Goal: Task Accomplishment & Management: Use online tool/utility

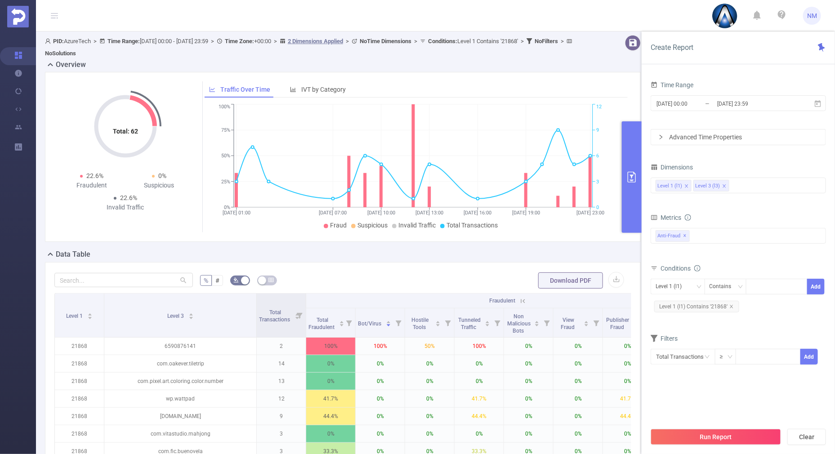
scroll to position [27, 0]
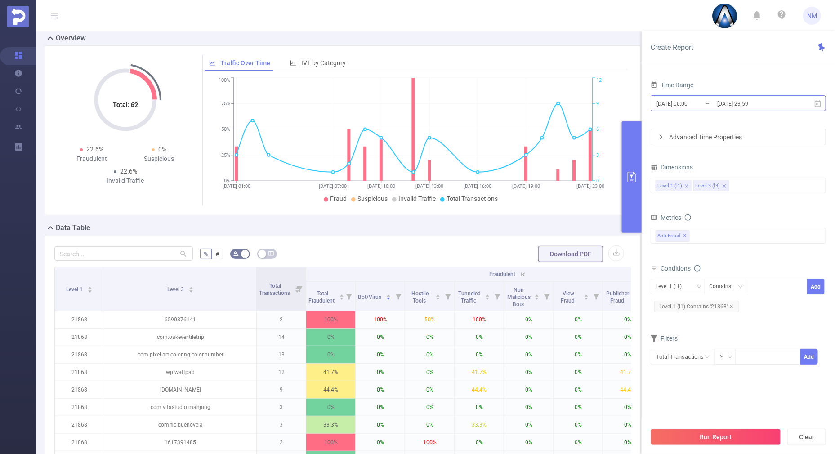
click at [737, 104] on input "[DATE] 23:59" at bounding box center [752, 104] width 73 height 12
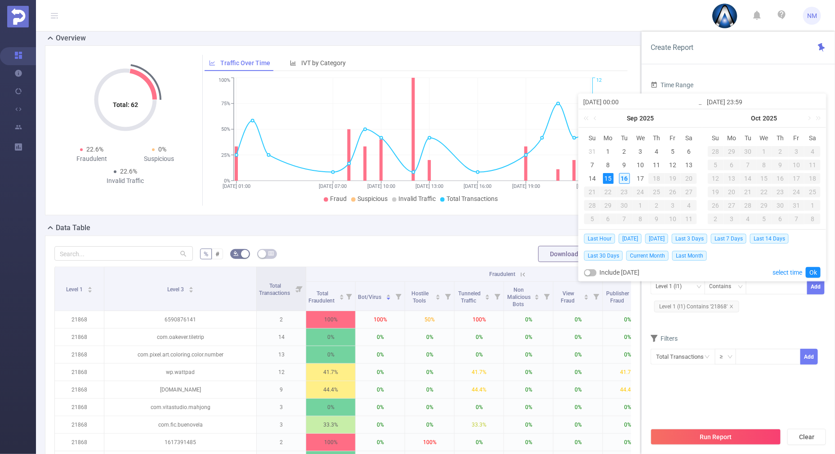
click at [623, 179] on div "16" at bounding box center [624, 178] width 11 height 11
type input "[DATE] 00:00"
type input "[DATE] 23:59"
type input "[DATE] 00:00"
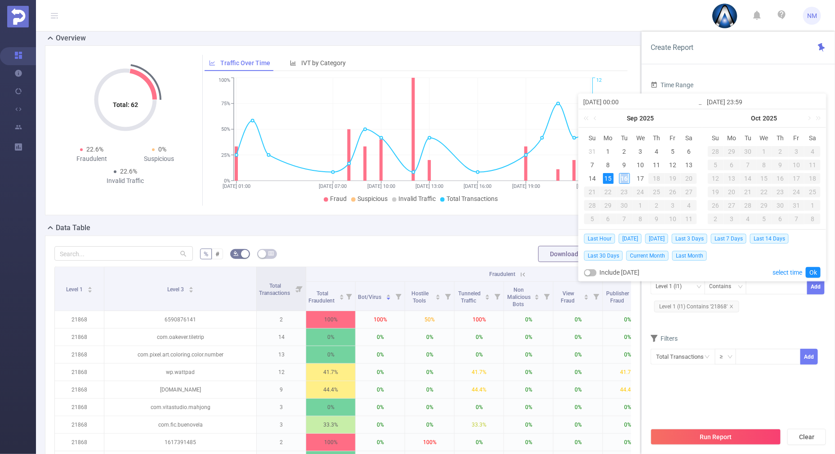
type input "[DATE] 23:59"
click at [812, 269] on link "Ok" at bounding box center [813, 272] width 15 height 11
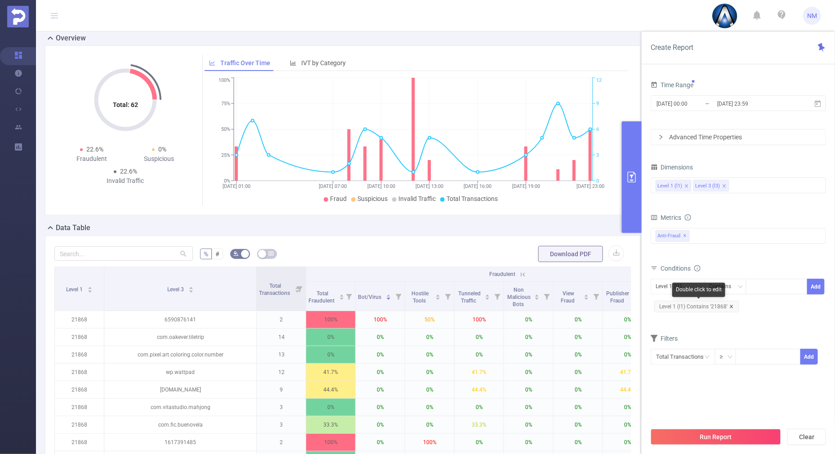
click at [731, 304] on icon "icon: close" at bounding box center [731, 306] width 4 height 4
click at [726, 432] on button "Run Report" at bounding box center [716, 437] width 130 height 16
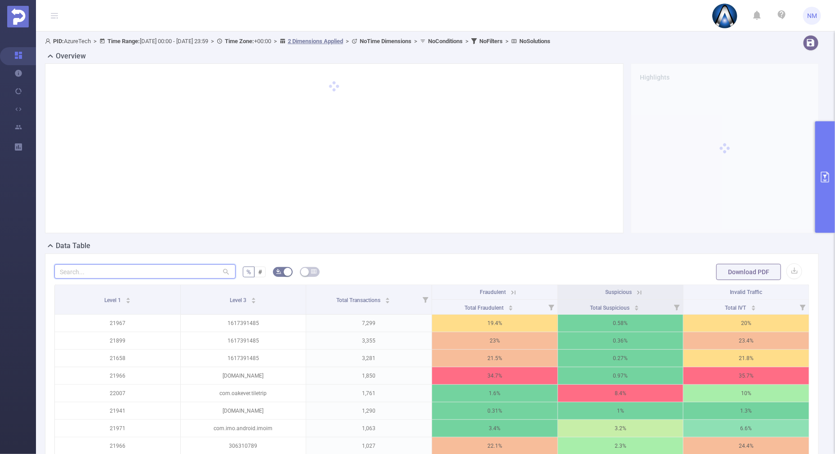
click at [121, 268] on input "text" at bounding box center [144, 271] width 181 height 14
paste input "dev.circle.crush"
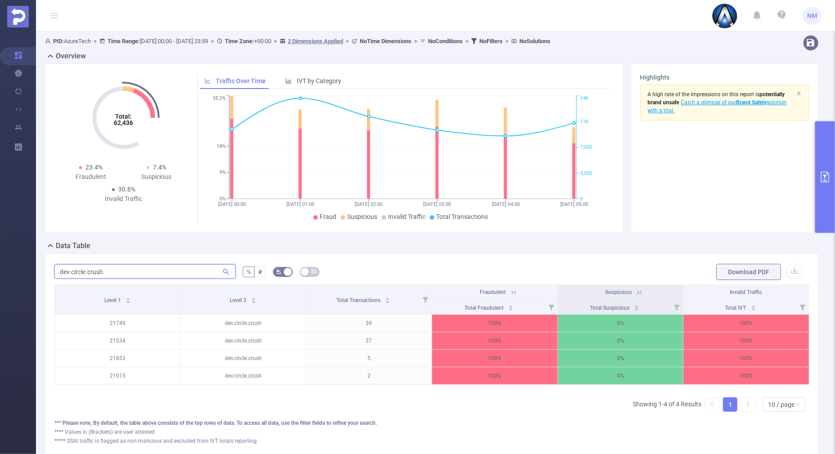
type input "dev.circle.crush"
click at [509, 290] on icon at bounding box center [513, 293] width 8 height 8
